Goal: Task Accomplishment & Management: Use online tool/utility

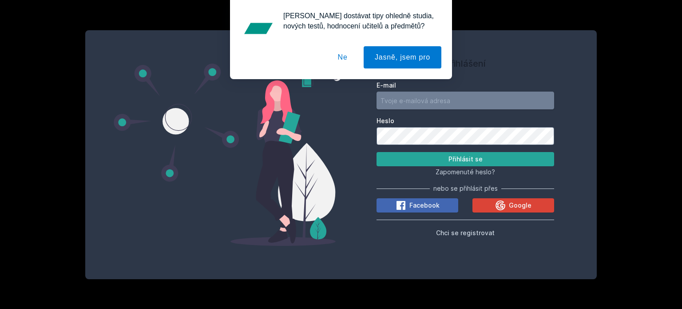
type input "[EMAIL_ADDRESS][DOMAIN_NAME]"
click at [423, 147] on form "E-mail [EMAIL_ADDRESS][DOMAIN_NAME] [PERSON_NAME] se" at bounding box center [466, 123] width 178 height 85
click at [377, 152] on button "Přihlásit se" at bounding box center [466, 159] width 178 height 14
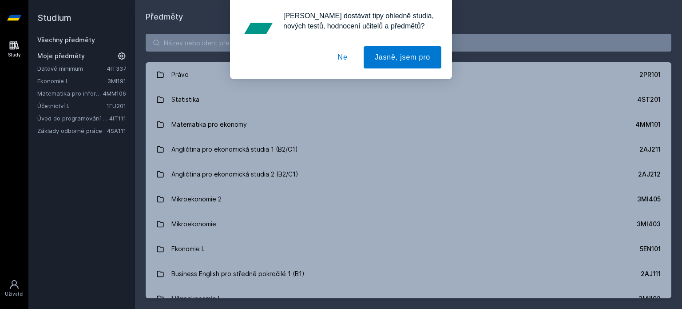
click at [342, 58] on button "Ne" at bounding box center [343, 57] width 32 height 22
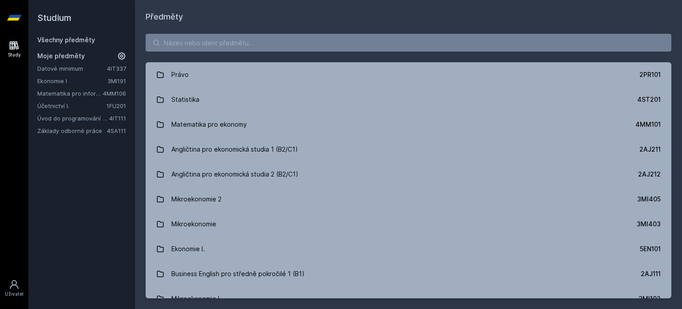
click at [59, 76] on link "Ekonomie I" at bounding box center [72, 80] width 70 height 9
click at [59, 80] on link "Ekonomie I" at bounding box center [72, 80] width 70 height 9
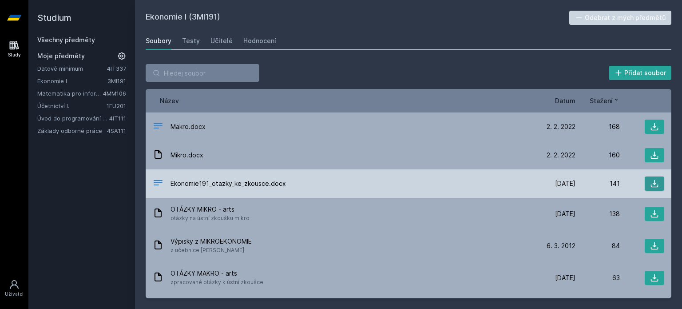
click at [656, 186] on button at bounding box center [655, 183] width 20 height 14
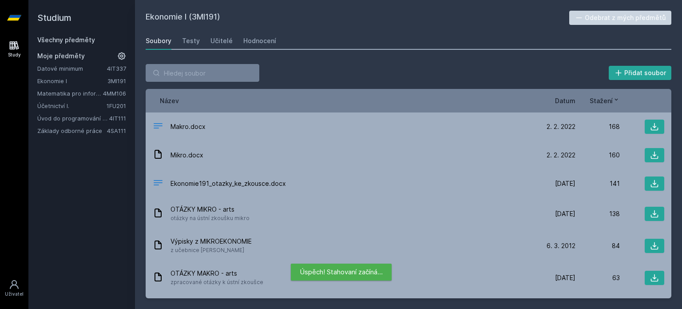
click at [517, 77] on div "Přidat soubor" at bounding box center [409, 73] width 526 height 18
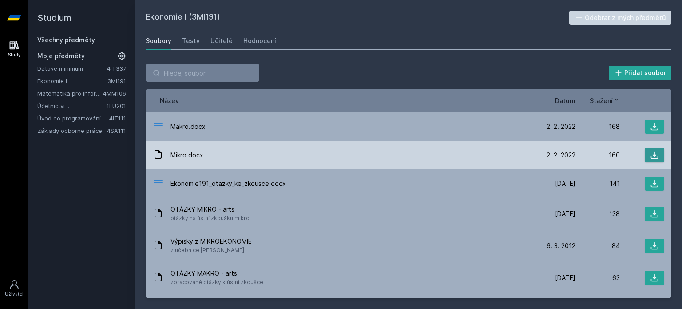
click at [650, 159] on icon at bounding box center [654, 155] width 9 height 9
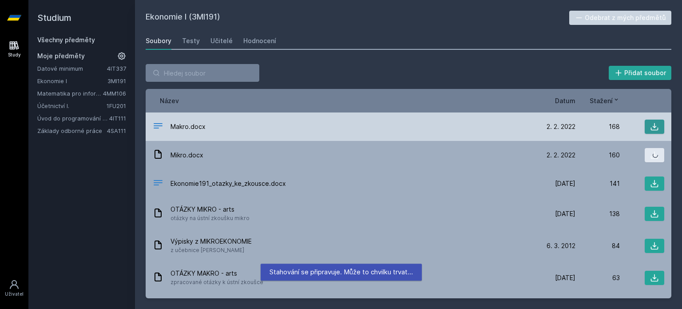
click at [650, 127] on icon at bounding box center [654, 126] width 9 height 9
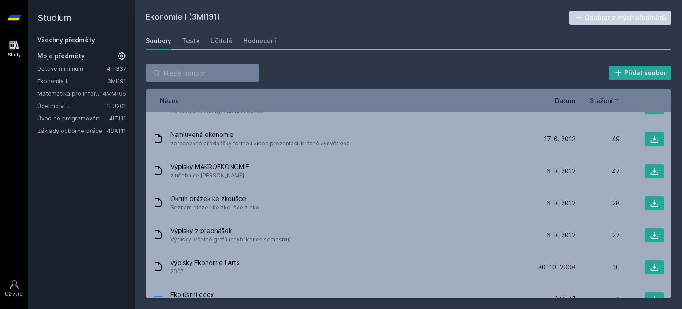
scroll to position [187, 0]
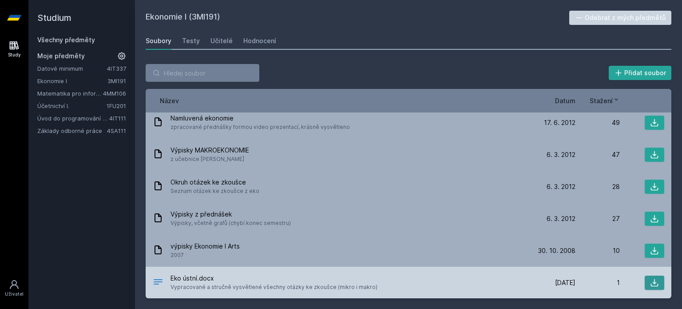
click at [650, 282] on icon at bounding box center [654, 282] width 9 height 9
